Goal: Information Seeking & Learning: Learn about a topic

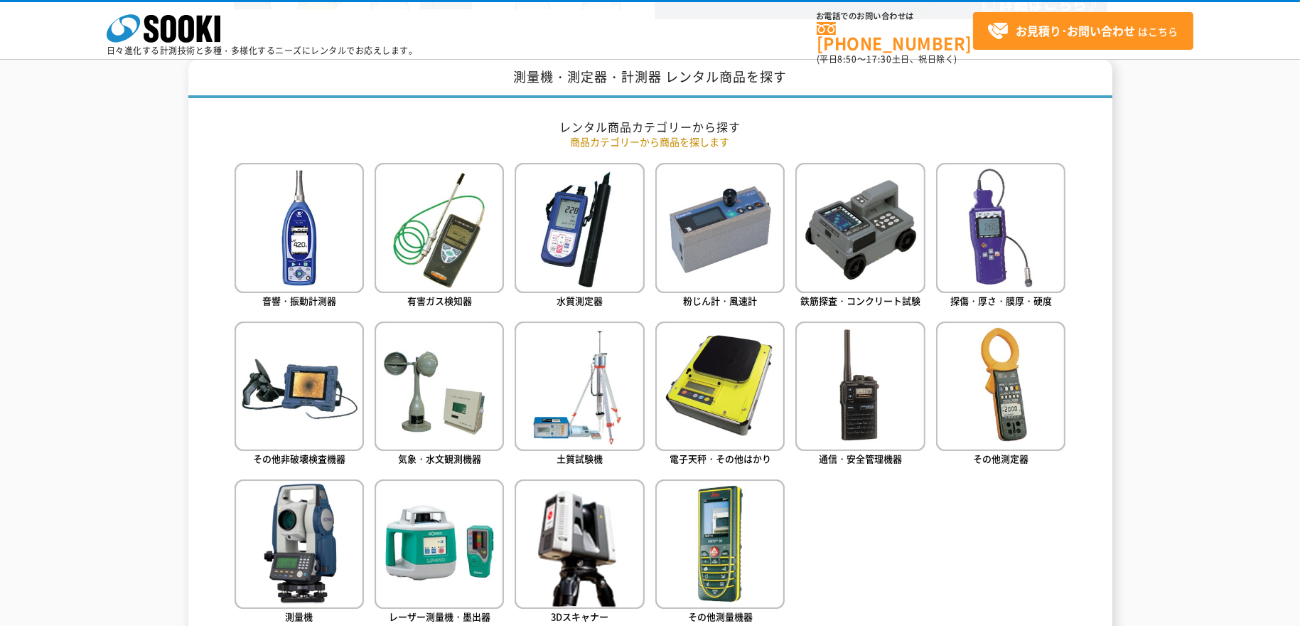
scroll to position [604, 0]
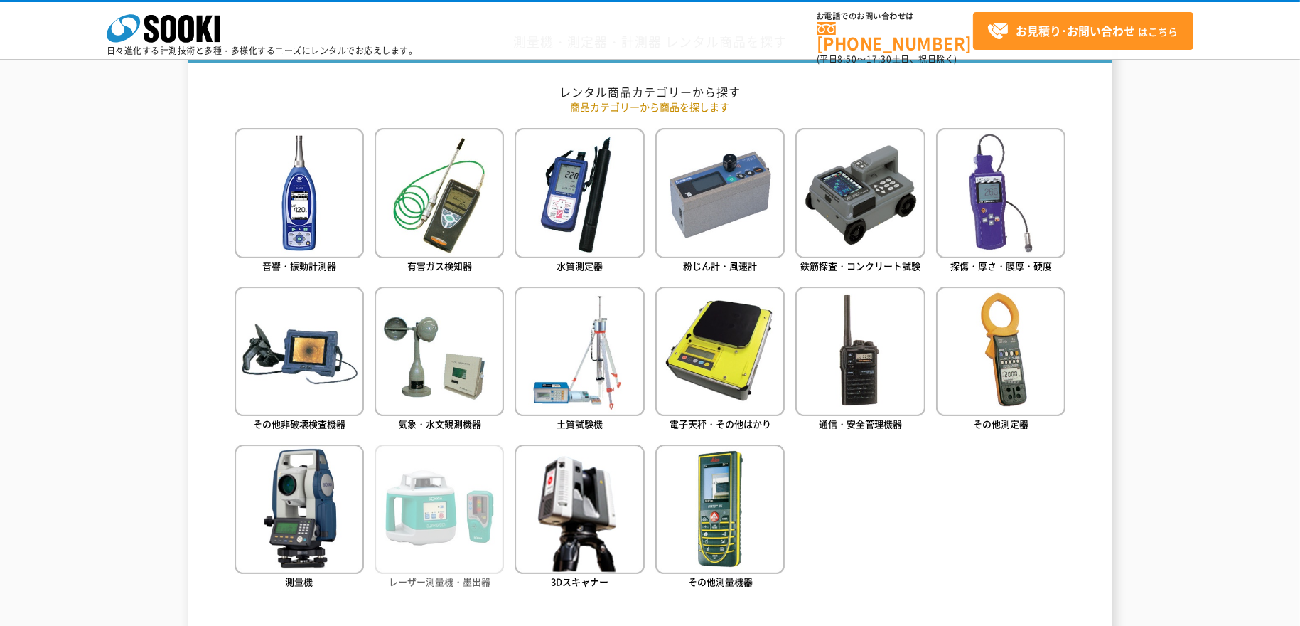
click at [442, 500] on img at bounding box center [439, 508] width 129 height 129
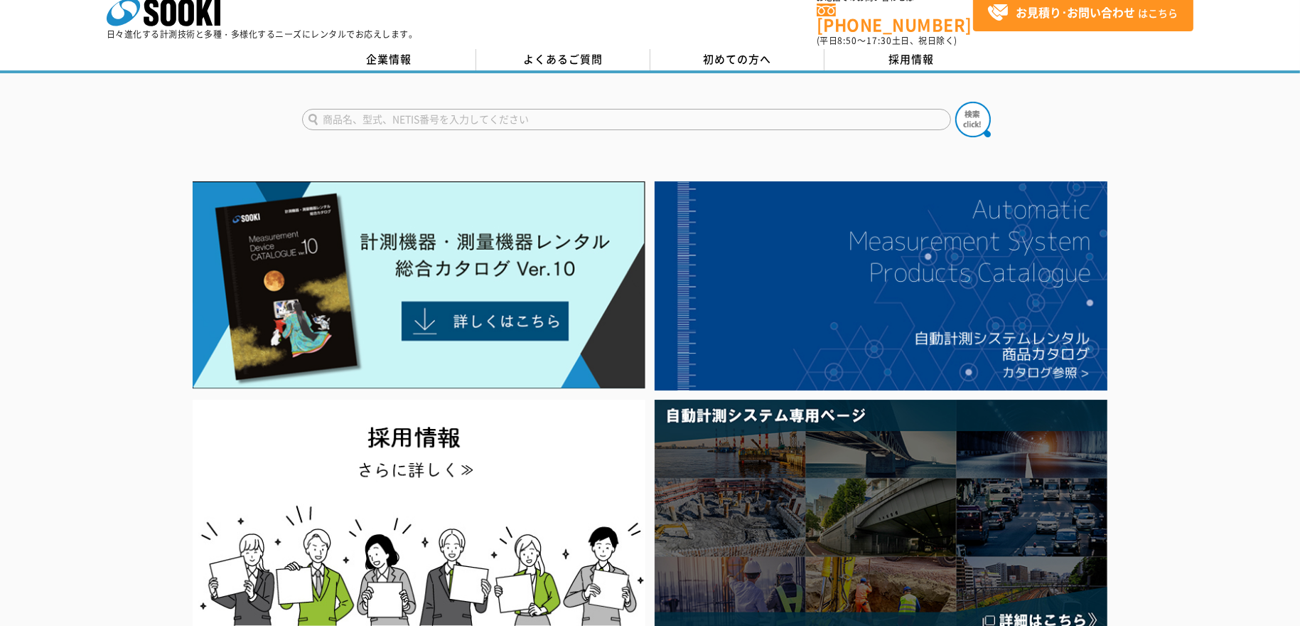
scroll to position [0, 0]
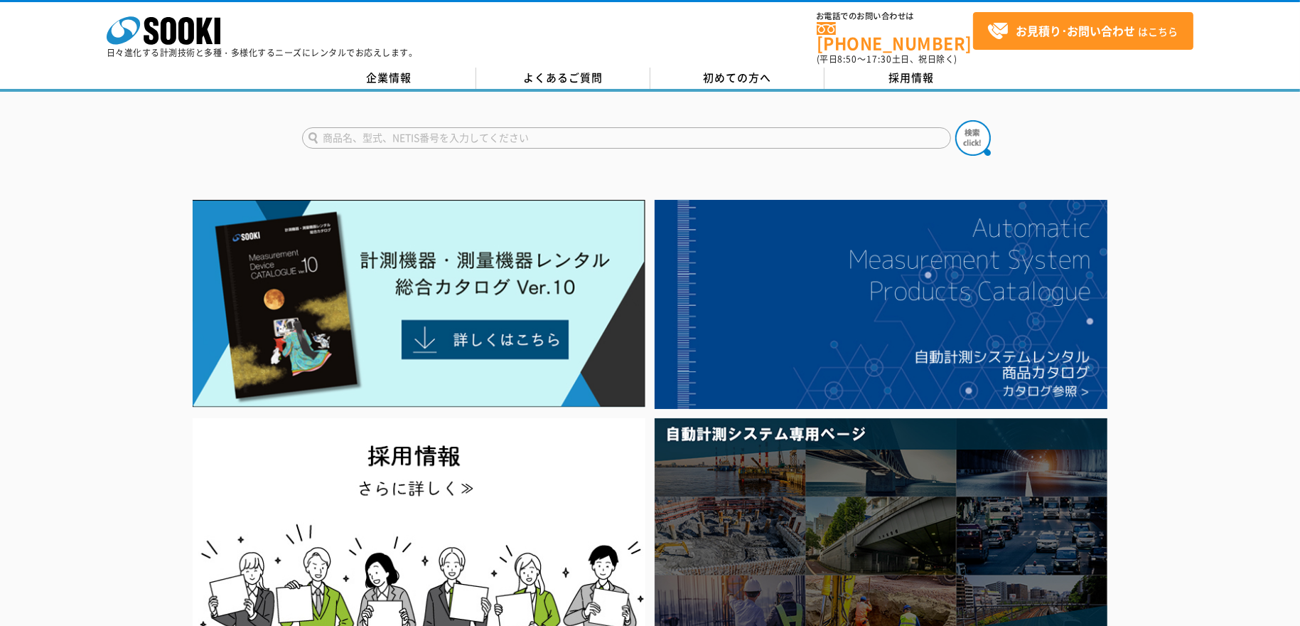
click at [351, 127] on input "text" at bounding box center [626, 137] width 649 height 21
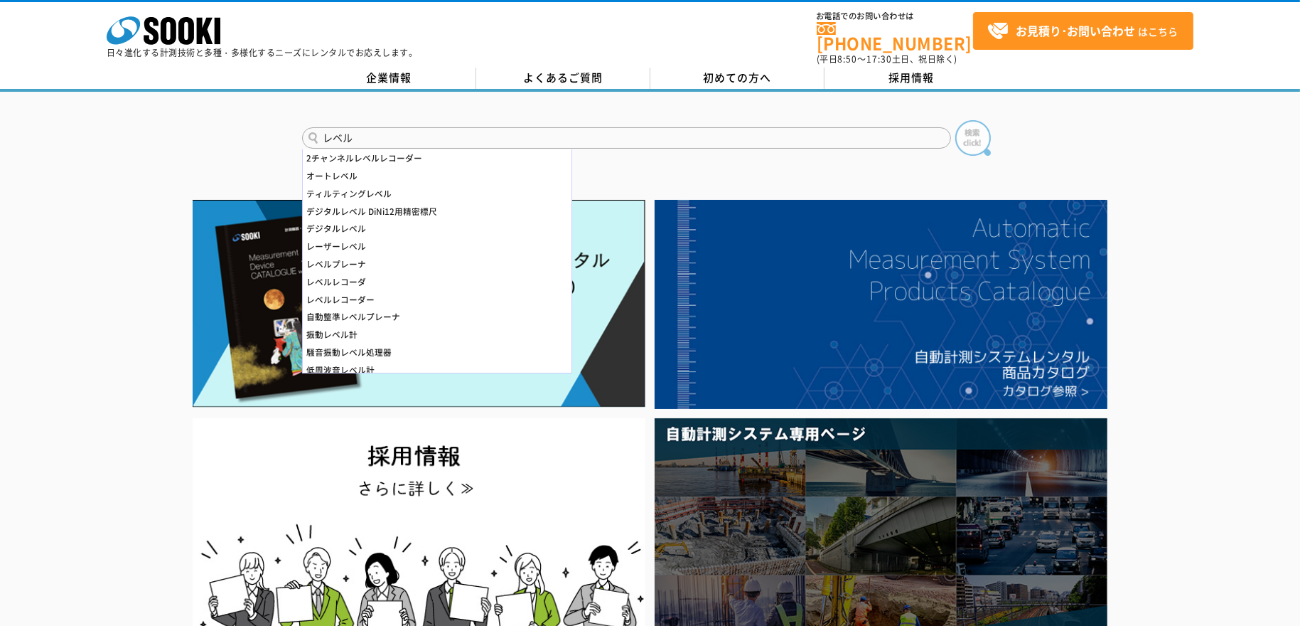
type input "レベル"
click at [964, 125] on img at bounding box center [973, 138] width 36 height 36
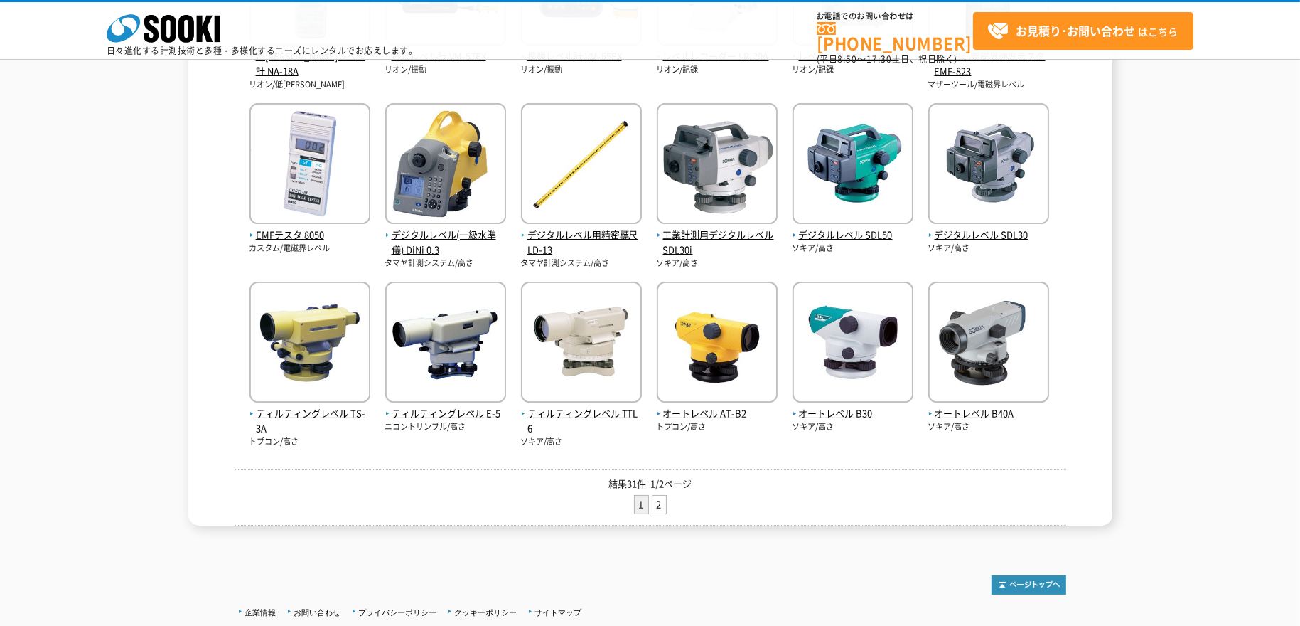
scroll to position [427, 0]
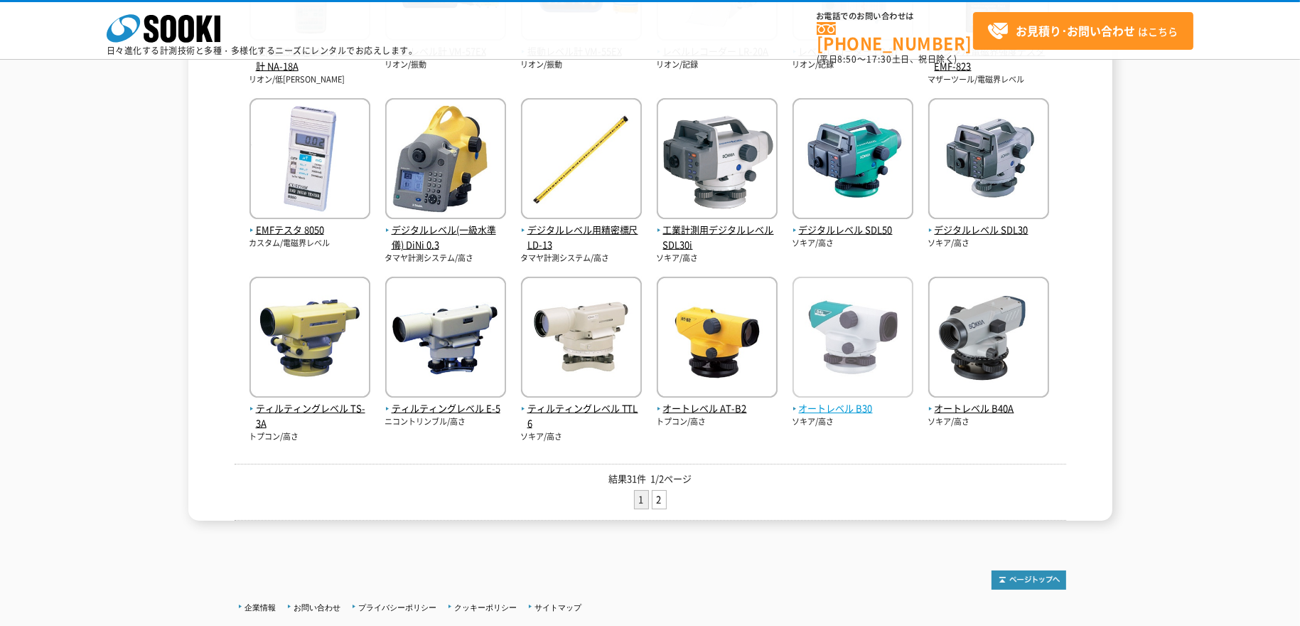
click at [823, 409] on span "オートレベル B30" at bounding box center [853, 408] width 121 height 15
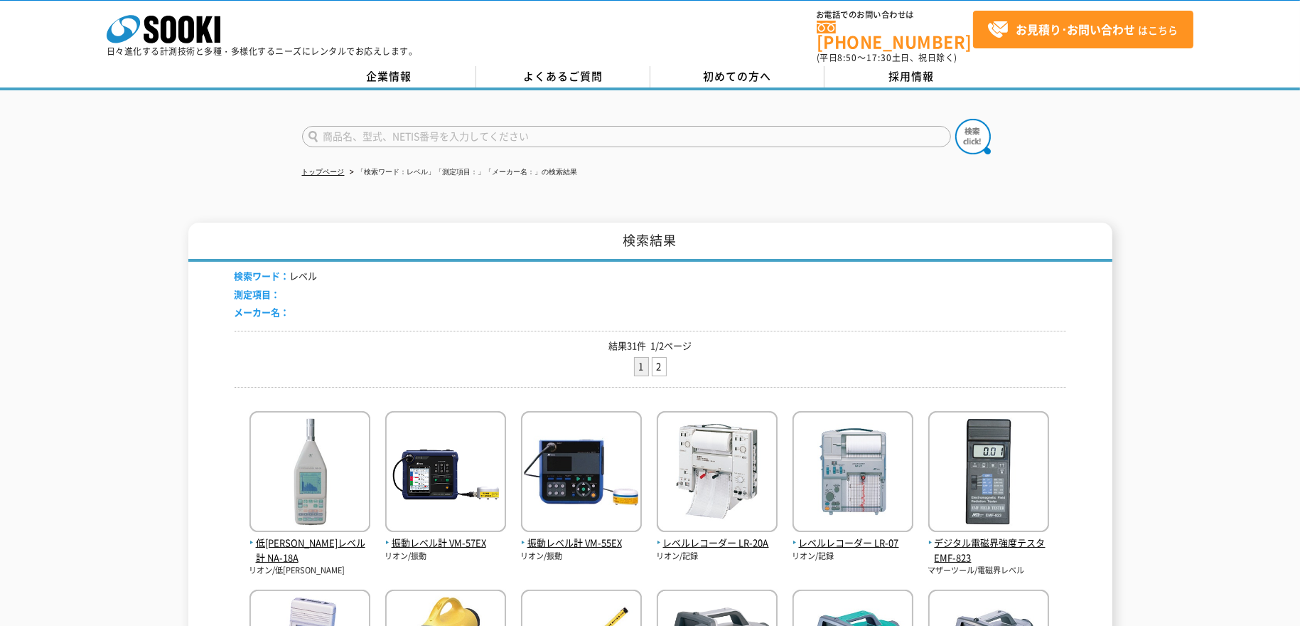
scroll to position [0, 0]
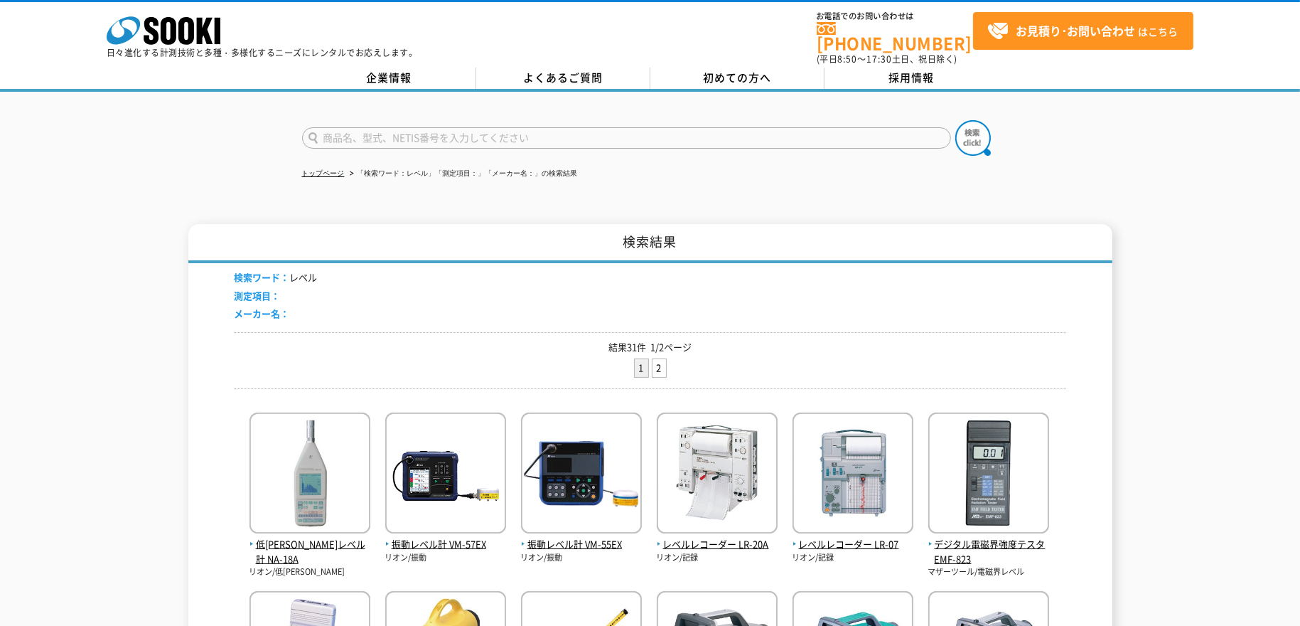
click at [376, 130] on input "text" at bounding box center [626, 137] width 649 height 21
type input "工"
type input "光波"
click at [974, 124] on img at bounding box center [973, 138] width 36 height 36
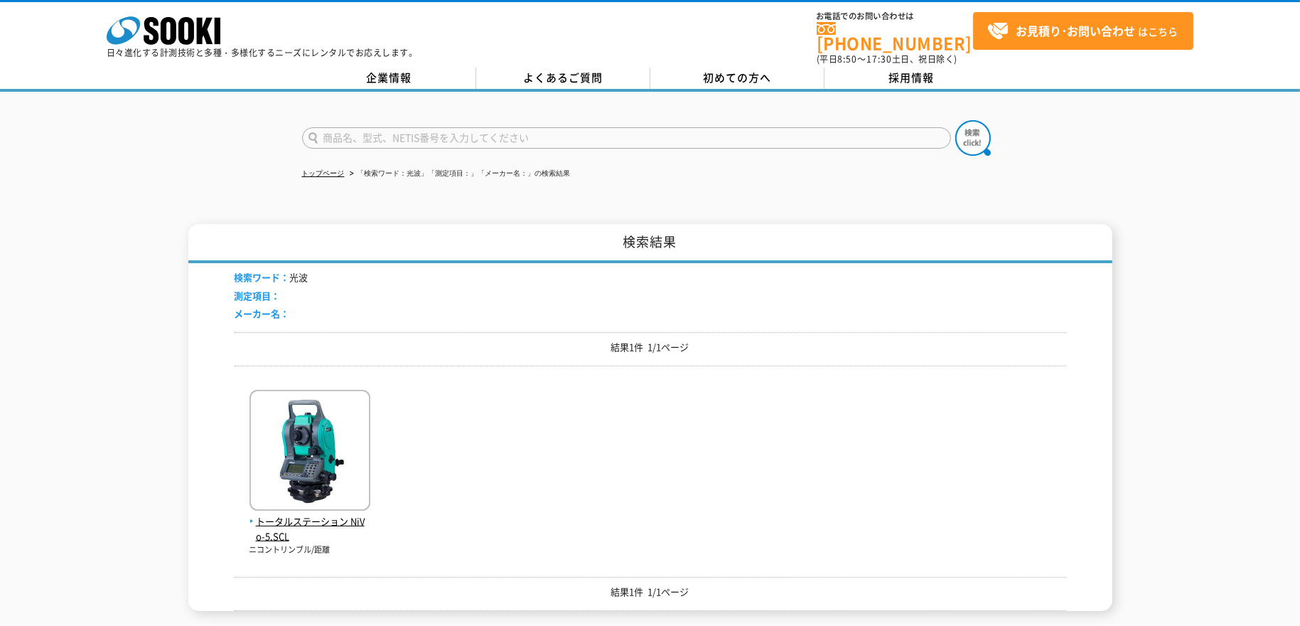
click at [502, 510] on div "トータルステーション NiVo-5.SCL ニコントリンブル/距離" at bounding box center [651, 466] width 832 height 178
click at [309, 514] on span "トータルステーション NiVo-5.SCL" at bounding box center [310, 529] width 121 height 30
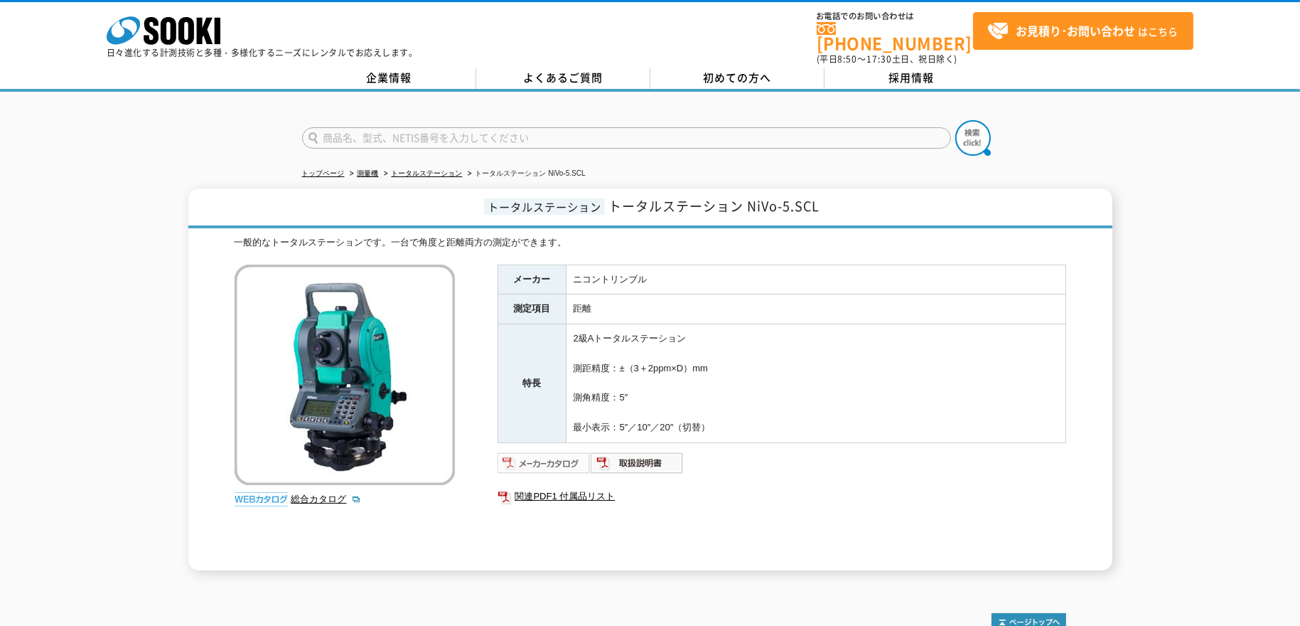
click at [555, 456] on img at bounding box center [544, 462] width 93 height 23
click at [303, 493] on link "総合カタログ" at bounding box center [326, 498] width 70 height 11
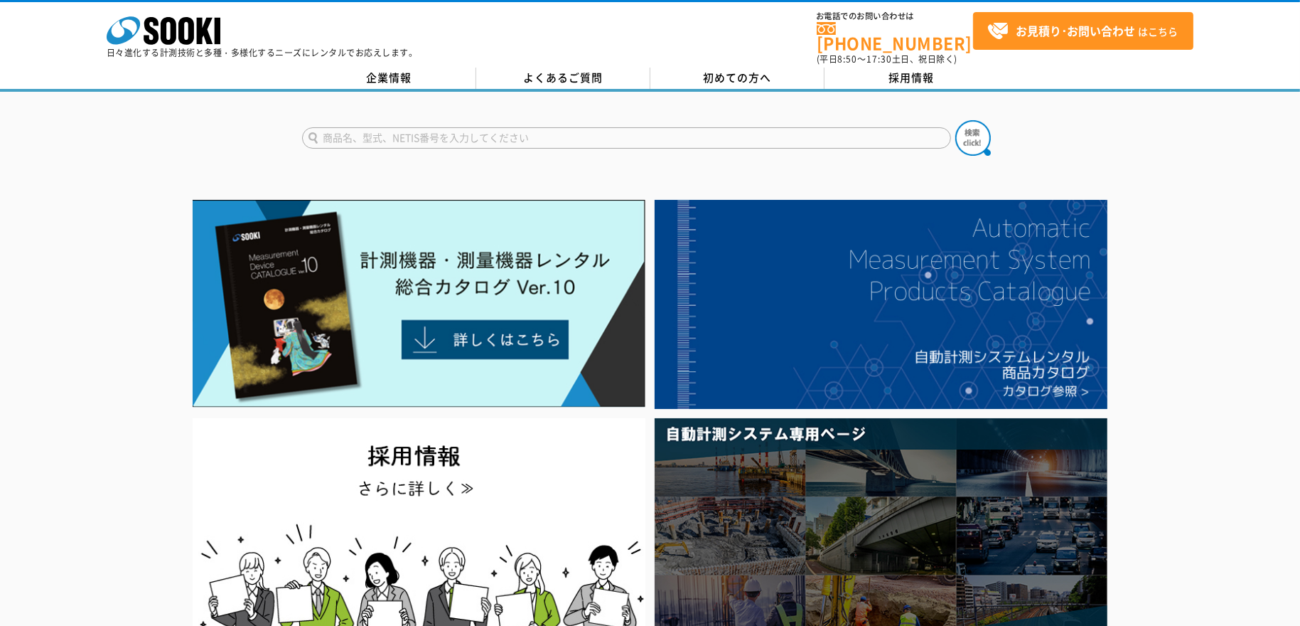
click at [352, 129] on input "text" at bounding box center [626, 137] width 649 height 21
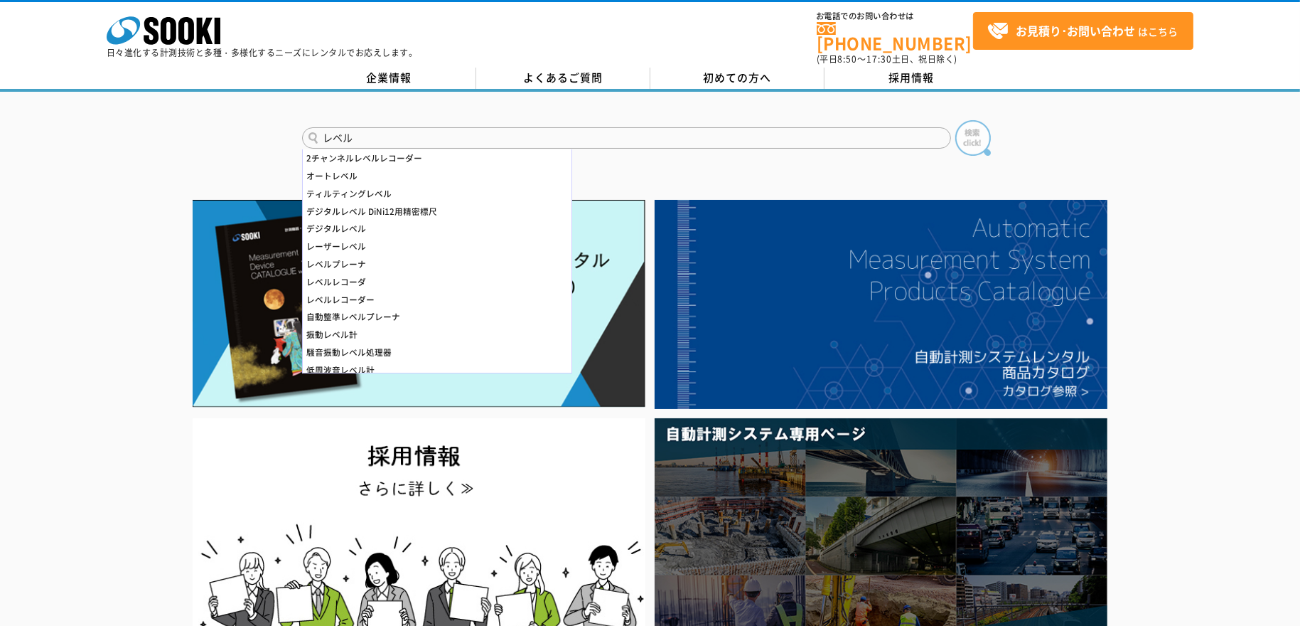
type input "レベル"
click at [986, 130] on img at bounding box center [973, 138] width 36 height 36
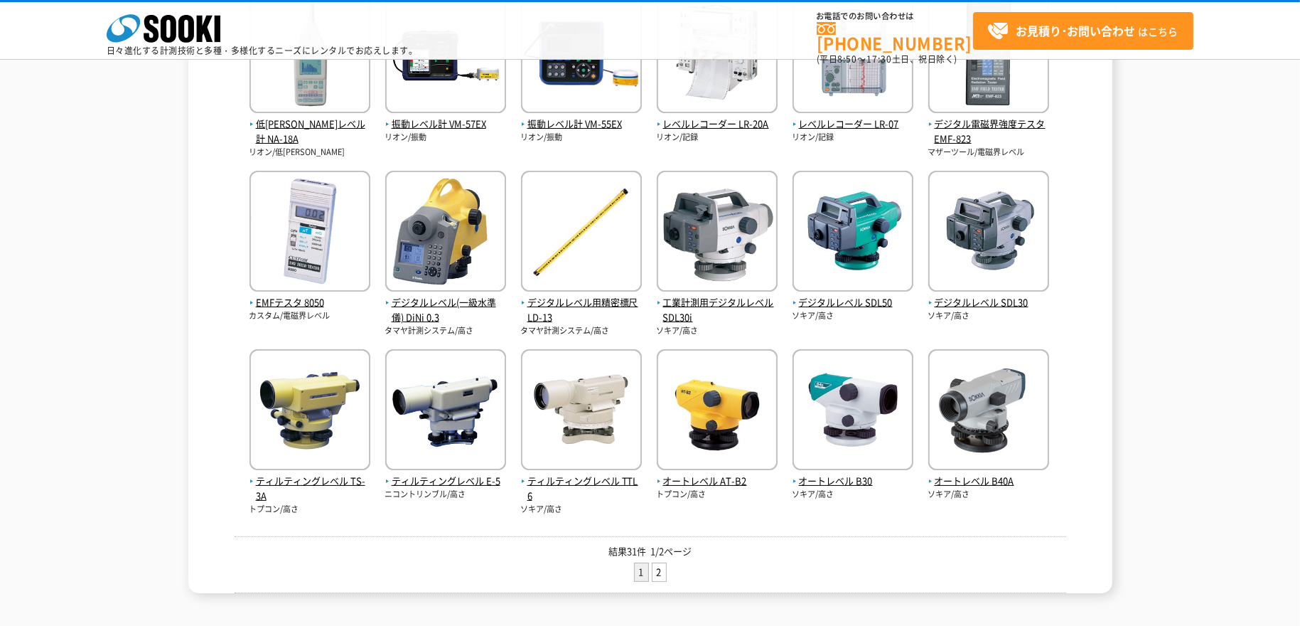
scroll to position [355, 0]
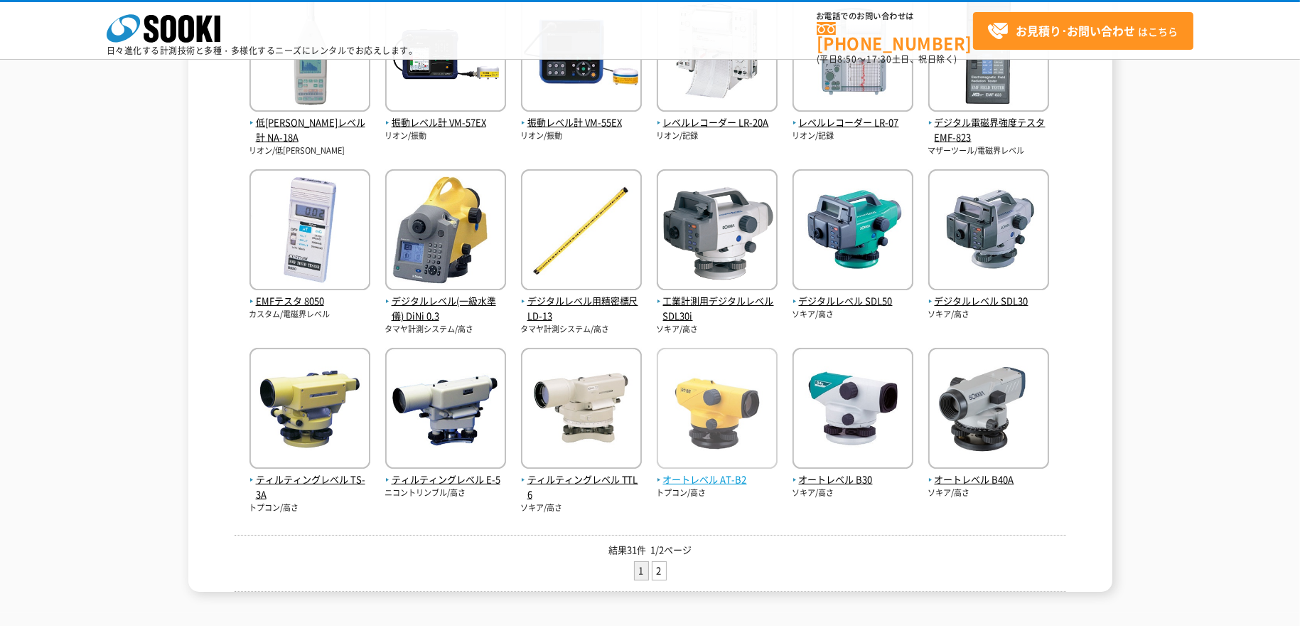
click at [721, 476] on span "オートレベル AT-B2" at bounding box center [717, 479] width 121 height 15
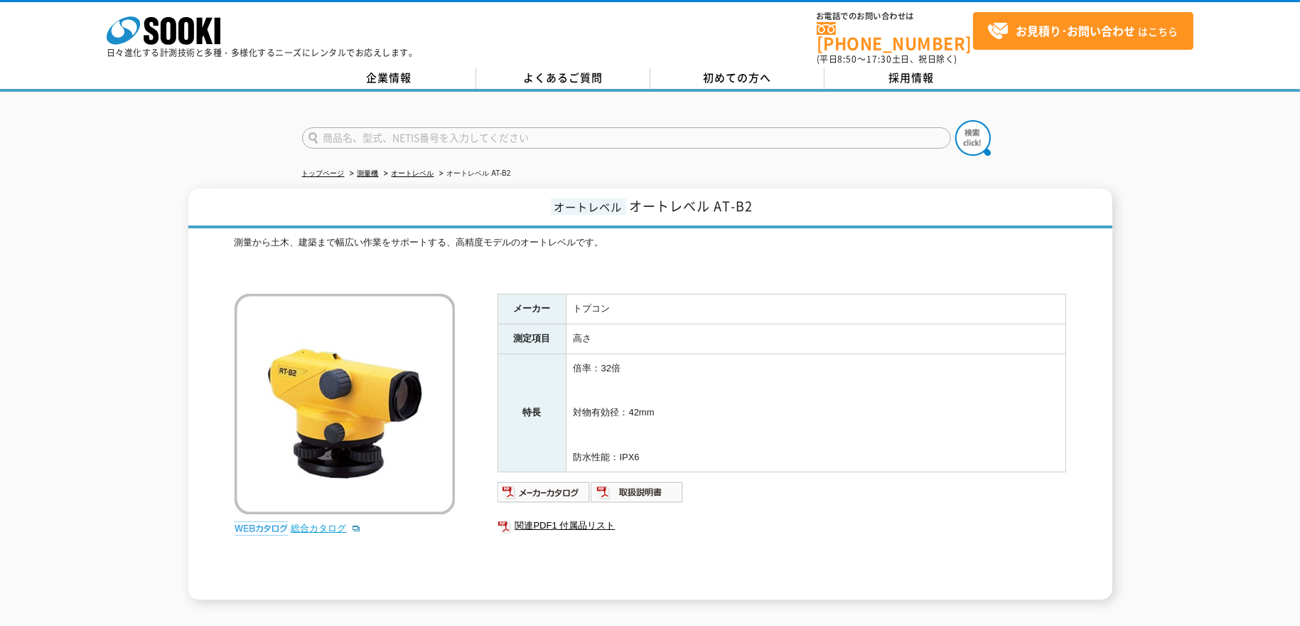
click at [327, 523] on link "総合カタログ" at bounding box center [326, 528] width 70 height 11
